Goal: Find specific page/section

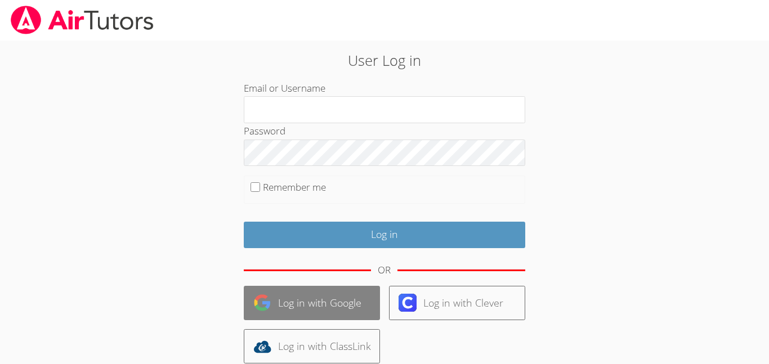
type input "[EMAIL_ADDRESS][DOMAIN_NAME]"
click at [334, 314] on link "Log in with Google" at bounding box center [312, 303] width 136 height 34
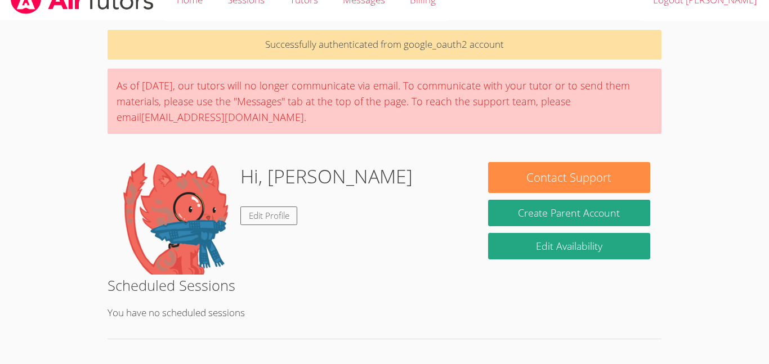
scroll to position [16, 0]
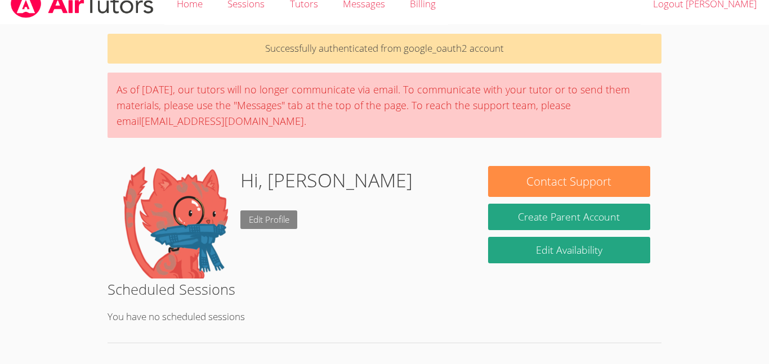
click at [266, 224] on link "Edit Profile" at bounding box center [268, 220] width 57 height 19
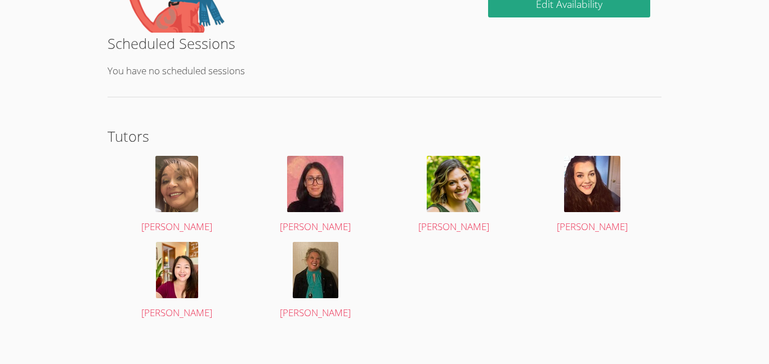
scroll to position [259, 0]
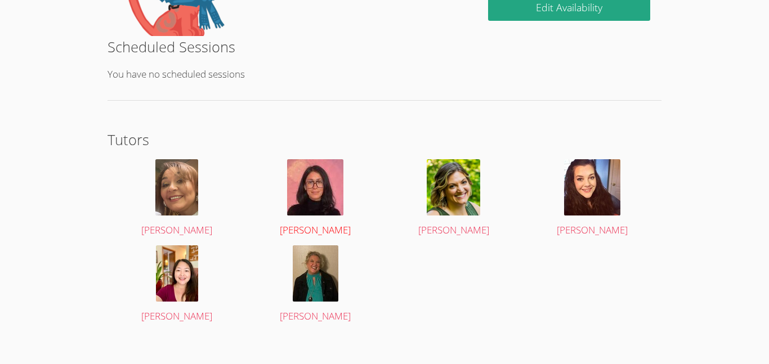
click at [316, 161] on img at bounding box center [315, 187] width 56 height 56
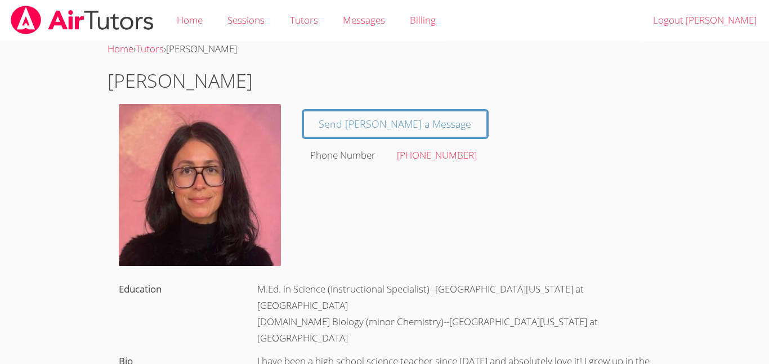
scroll to position [1, 0]
